Goal: Task Accomplishment & Management: Manage account settings

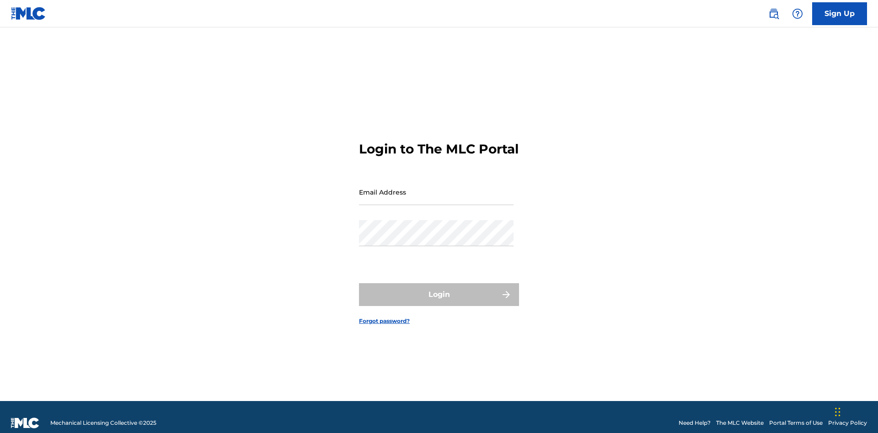
scroll to position [12, 0]
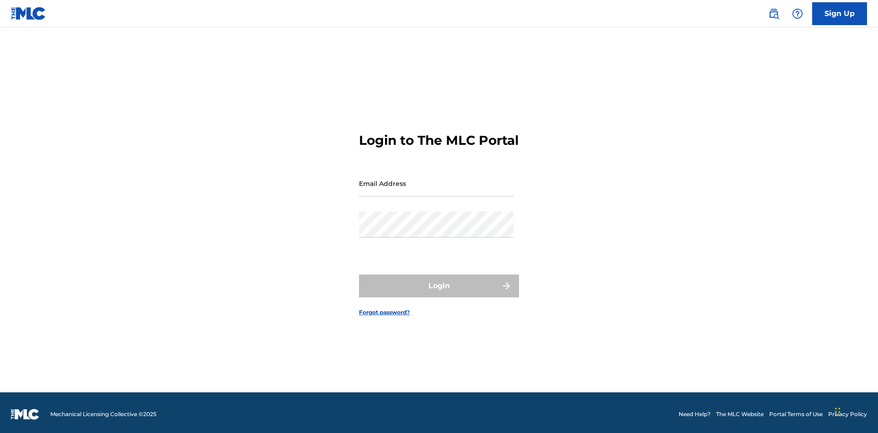
click at [384, 317] on link "Forgot password?" at bounding box center [384, 313] width 51 height 8
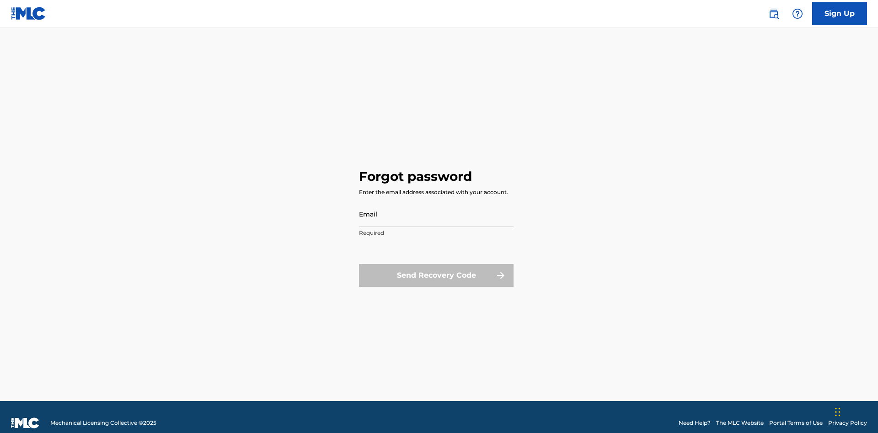
scroll to position [12, 0]
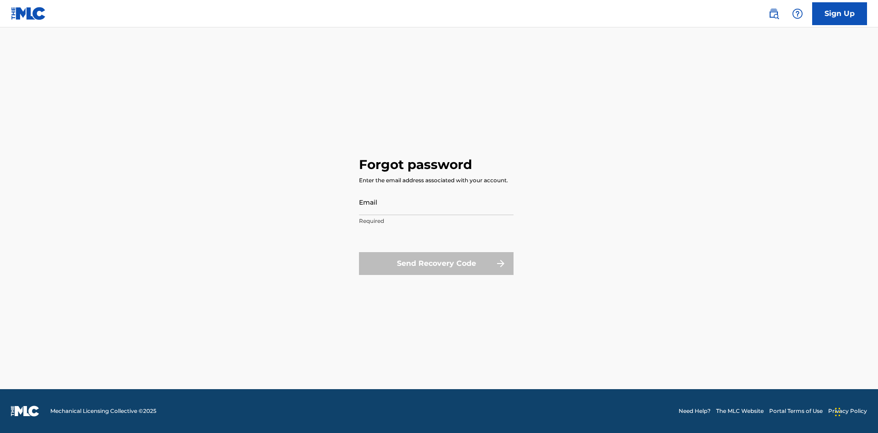
click at [436, 202] on input "Email" at bounding box center [436, 202] width 154 height 26
type input "[EMAIL_ADDRESS][DOMAIN_NAME]"
click at [436, 263] on button "Send Recovery Code" at bounding box center [436, 263] width 154 height 23
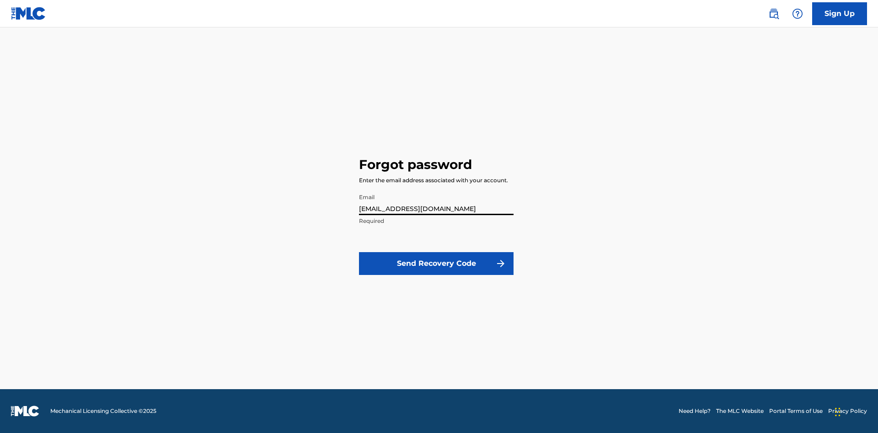
scroll to position [0, 0]
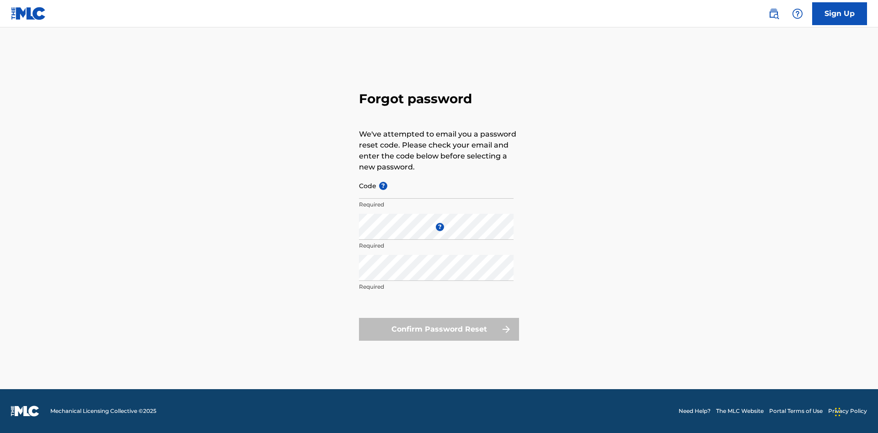
click at [436, 186] on input "Code ?" at bounding box center [436, 186] width 154 height 26
type input "FP_9f3649c770e9c28d16ddcd5614fe"
